Goal: Use online tool/utility: Utilize a website feature to perform a specific function

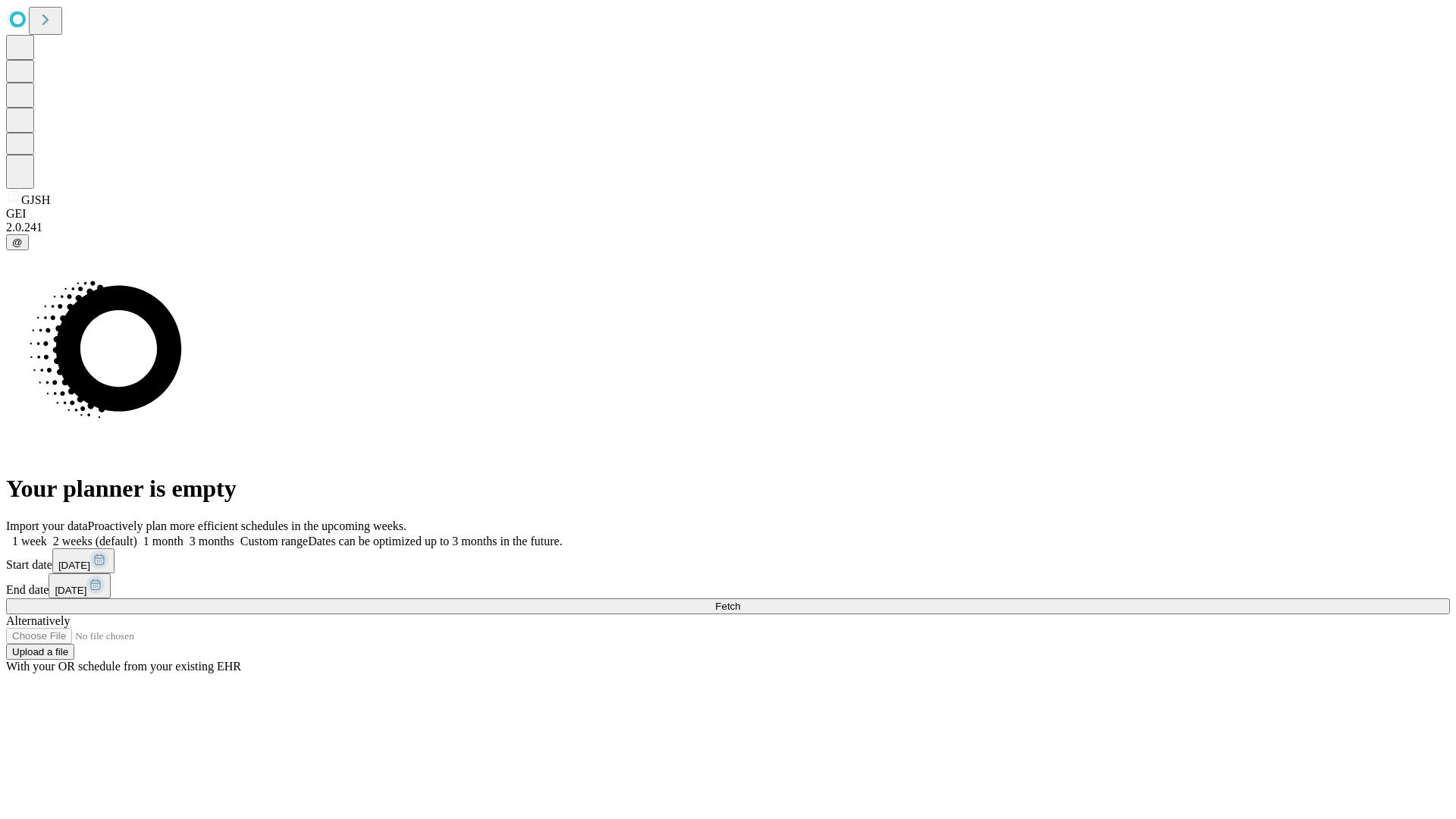
click at [741, 600] on span "Fetch" at bounding box center [728, 606] width 25 height 12
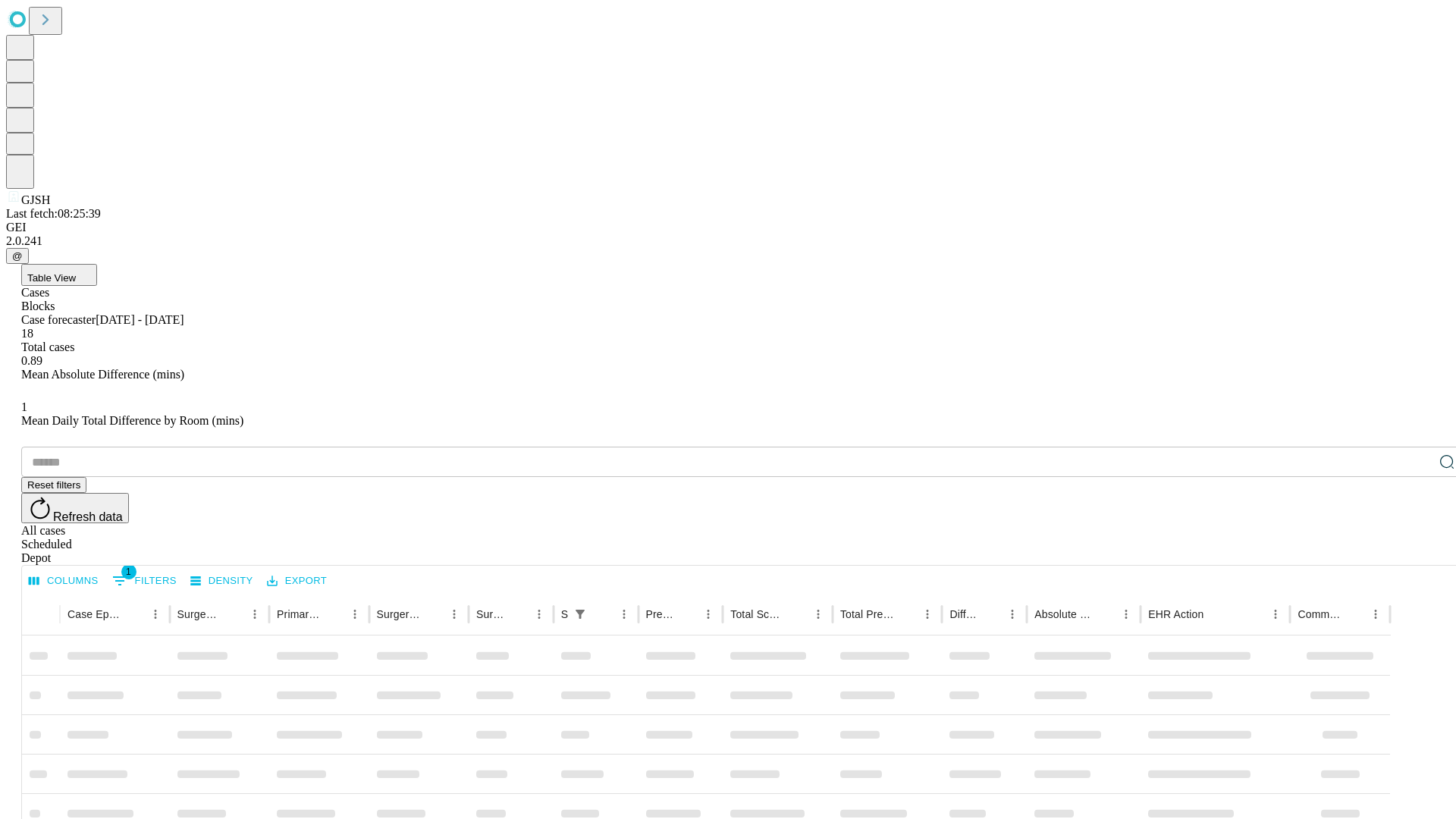
click at [76, 272] on span "Table View" at bounding box center [51, 278] width 48 height 12
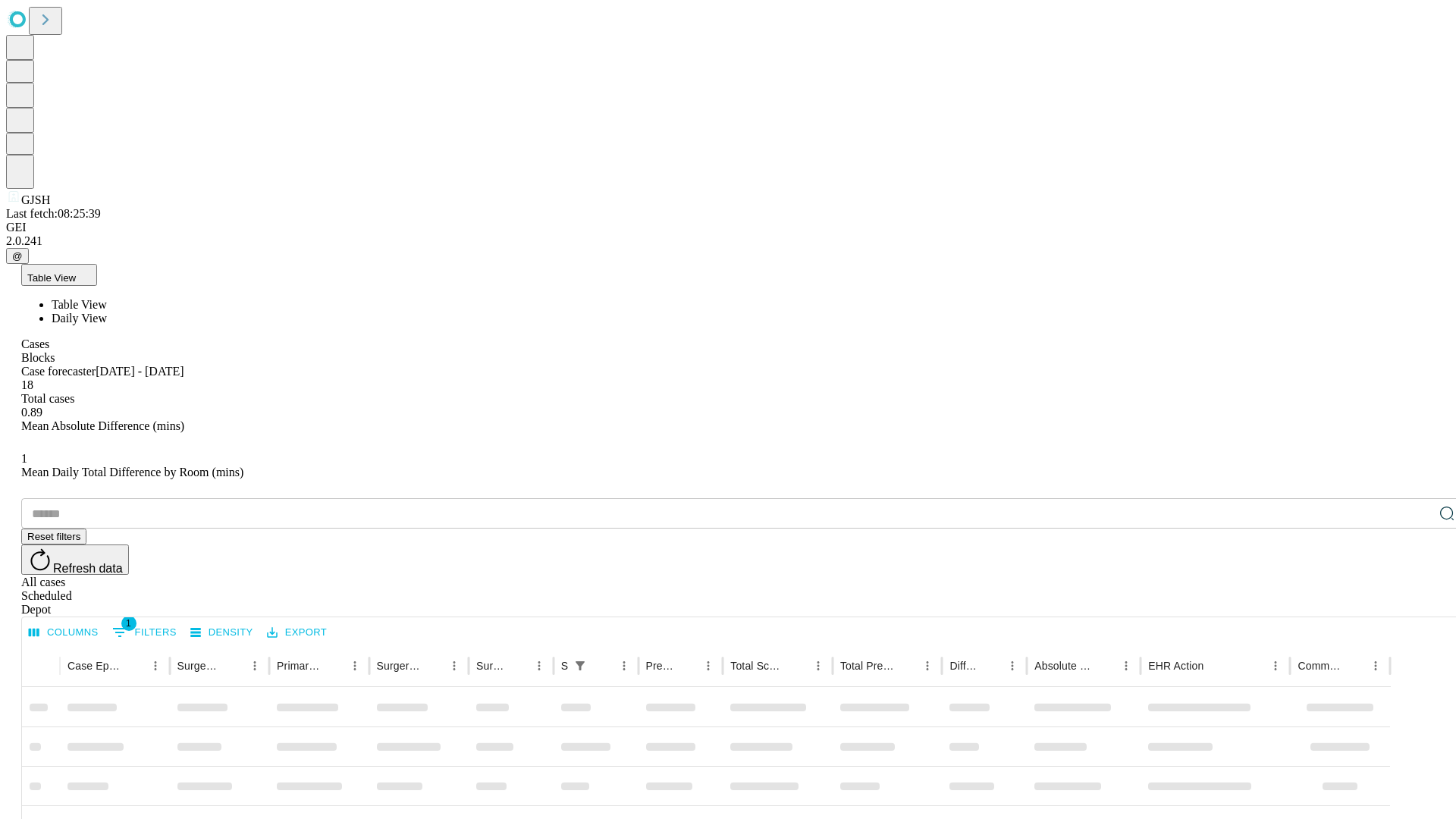
click at [106, 312] on span "Daily View" at bounding box center [78, 318] width 55 height 13
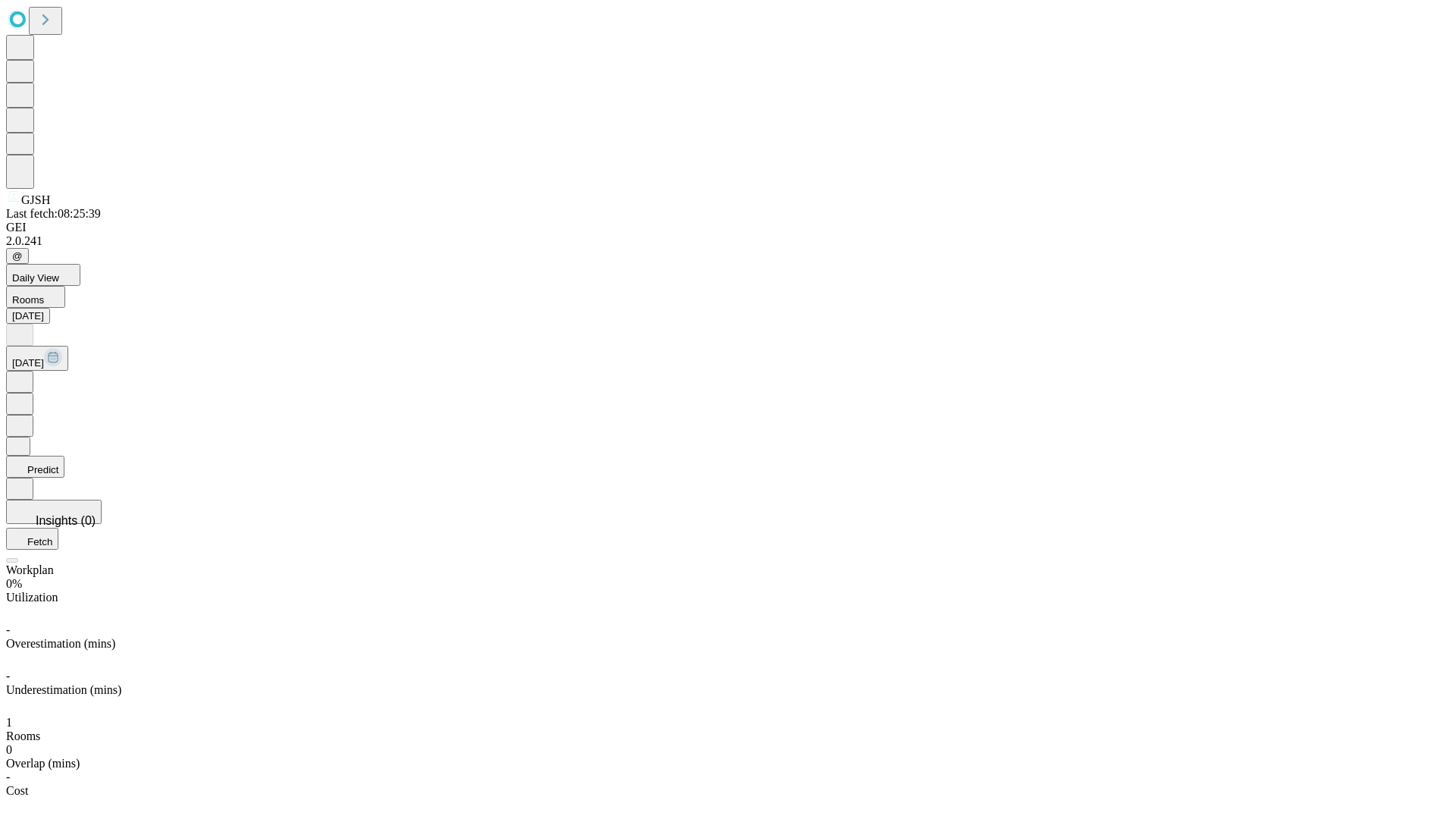
click at [65, 456] on button "Predict" at bounding box center [35, 467] width 58 height 22
